Goal: Obtain resource: Download file/media

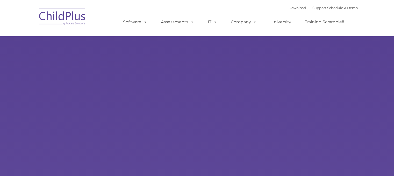
type input ""
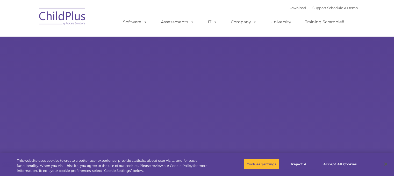
select select "MEDIUM"
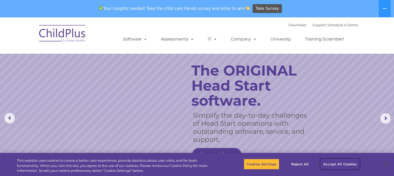
click at [345, 163] on button "Accept All Cookies" at bounding box center [339, 163] width 39 height 11
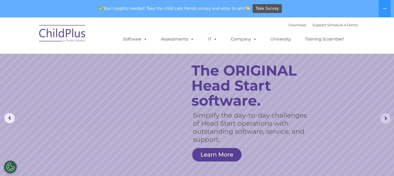
click at [384, 120] on rs-arrow at bounding box center [385, 118] width 10 height 10
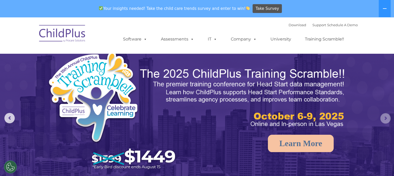
click at [384, 120] on rs-arrow at bounding box center [385, 118] width 10 height 10
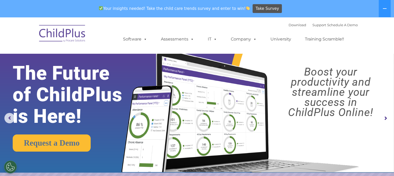
click at [384, 120] on rs-arrow at bounding box center [385, 118] width 10 height 10
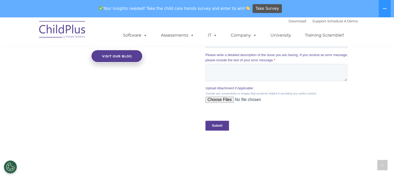
scroll to position [487, 0]
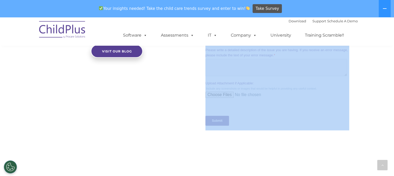
click at [174, 95] on div "The Latest News Going Paperless Simplifies Monitoring Data and Running Reports …" at bounding box center [197, 11] width 394 height 263
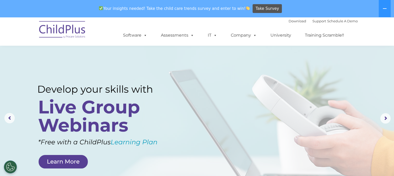
scroll to position [0, 0]
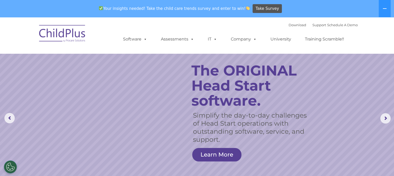
click at [389, 175] on rs-slide "Simplify the day-to-day challenges of Head Start operations with outstanding so…" at bounding box center [197, 118] width 394 height 202
click at [290, 26] on link "Download" at bounding box center [298, 25] width 18 height 4
